Goal: Navigation & Orientation: Find specific page/section

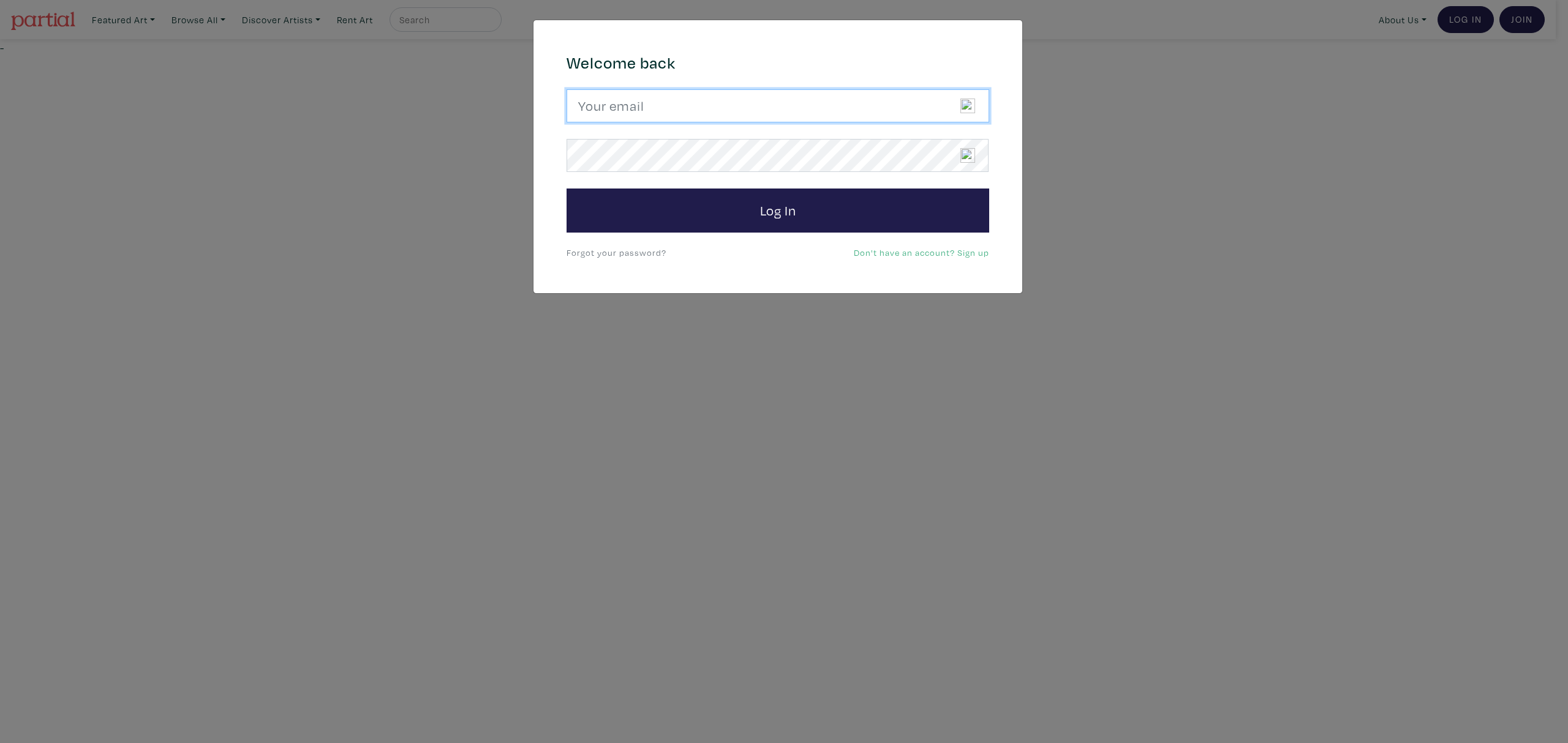
drag, startPoint x: 603, startPoint y: 99, endPoint x: 617, endPoint y: 99, distance: 14.0
click at [603, 99] on input "email" at bounding box center [777, 107] width 423 height 33
type input "[EMAIL_ADDRESS][DOMAIN_NAME]"
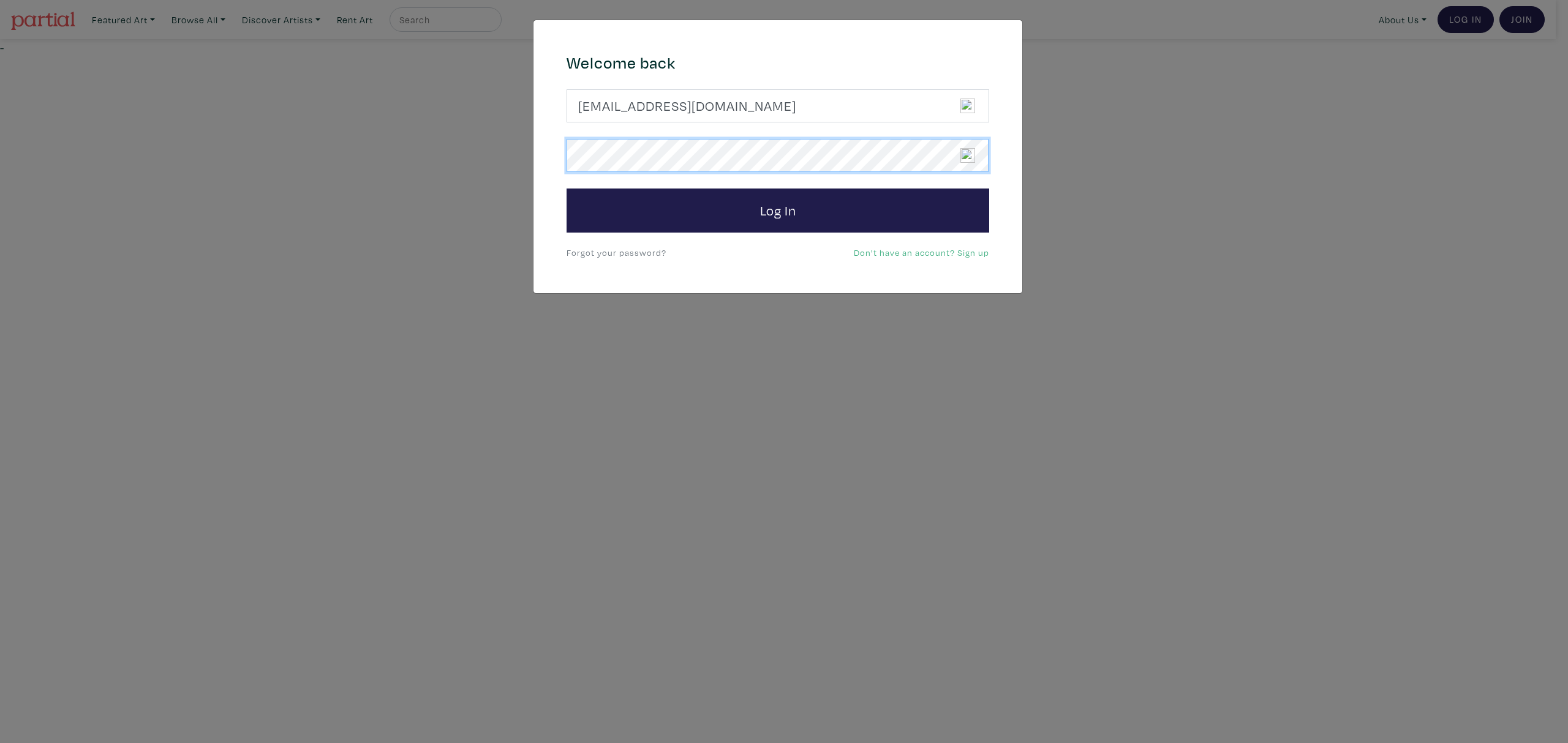
click at [566, 188] on button "Log In" at bounding box center [777, 210] width 423 height 44
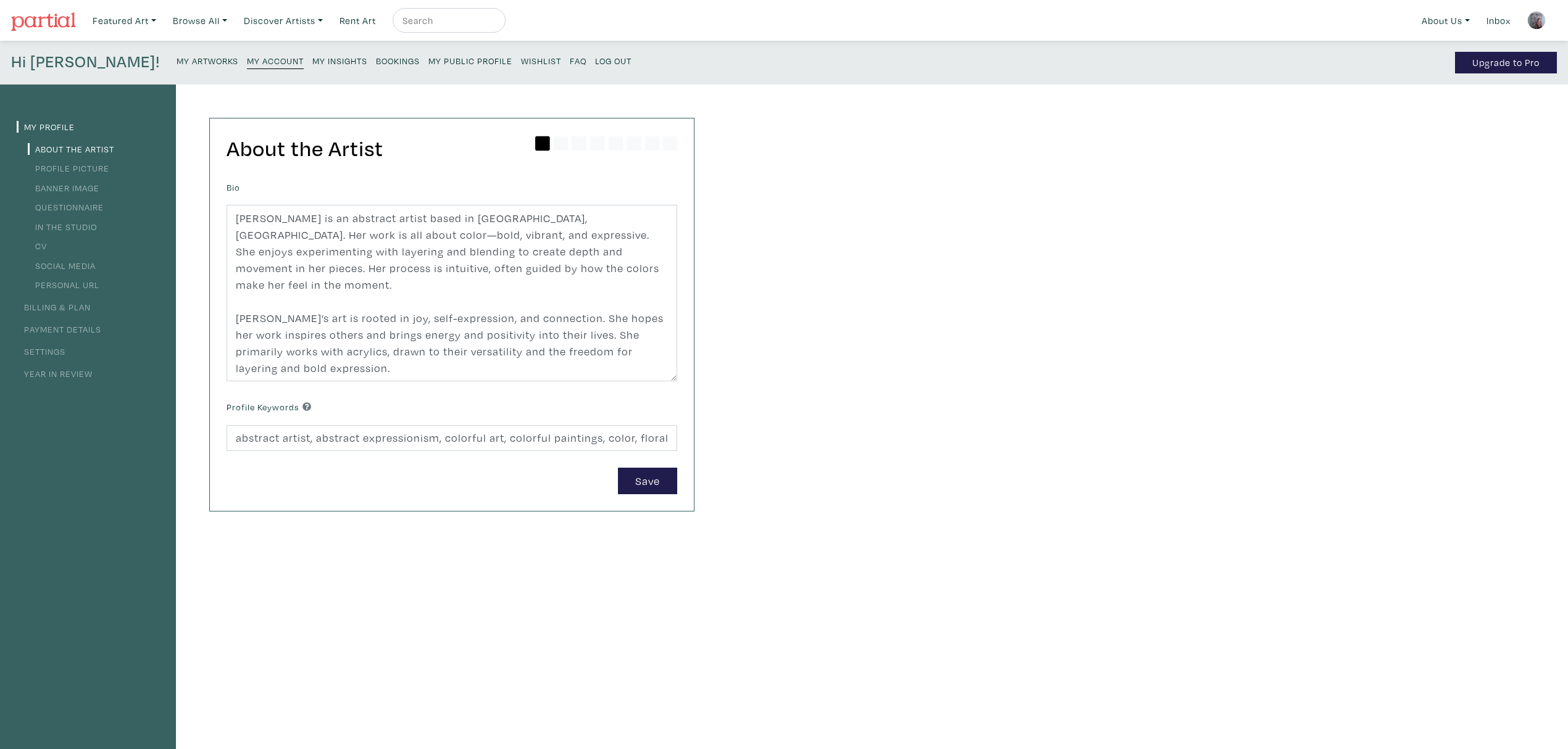
click at [312, 58] on small "My Insights" at bounding box center [340, 60] width 55 height 12
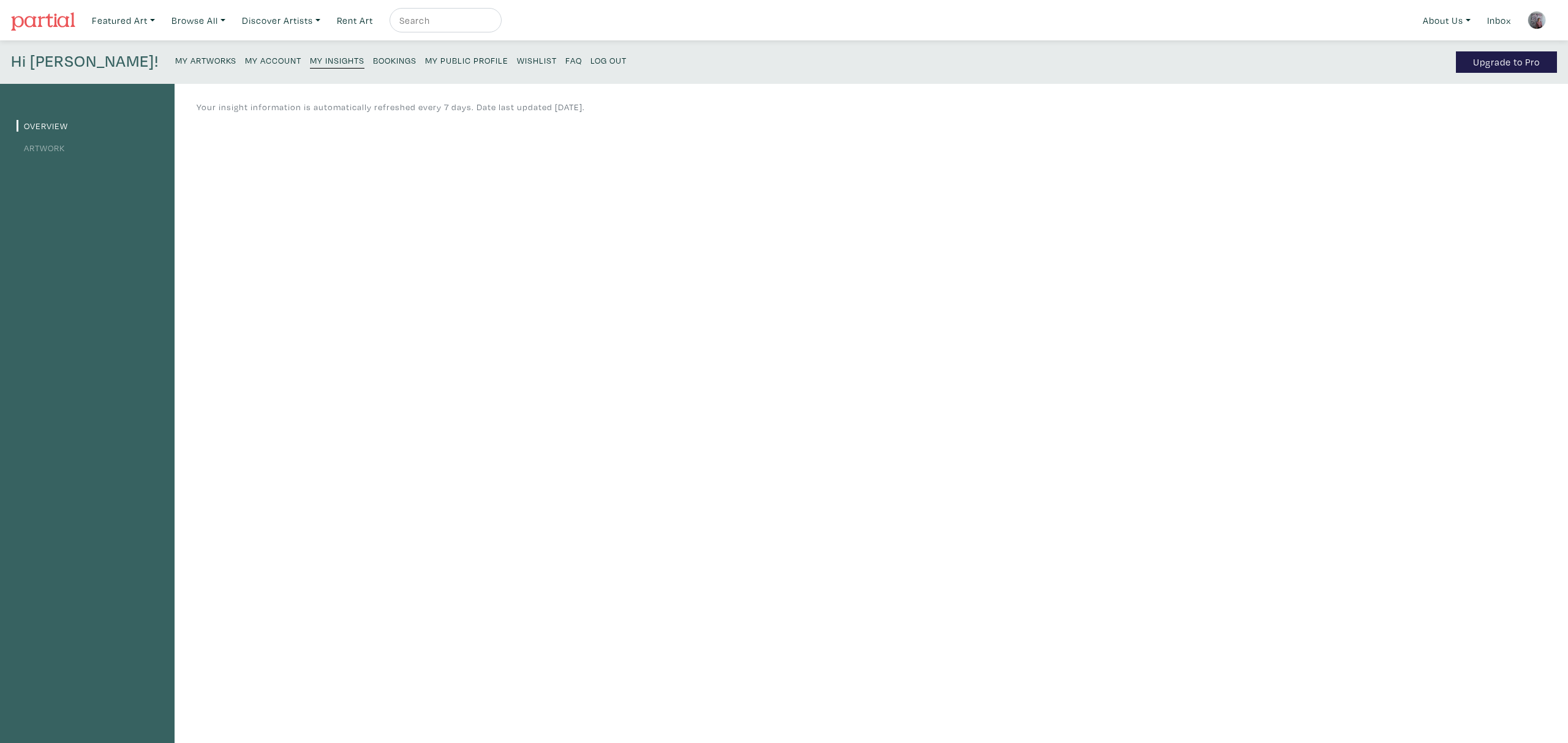
click at [29, 150] on link "Artwork" at bounding box center [40, 147] width 48 height 11
